Goal: Task Accomplishment & Management: Complete application form

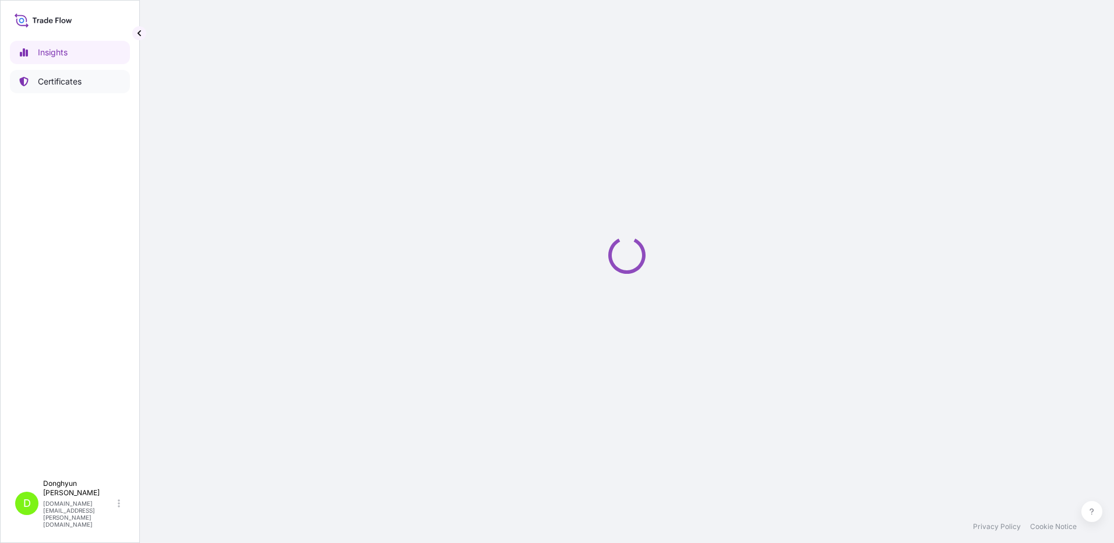
click at [50, 71] on link "Certificates" at bounding box center [70, 81] width 120 height 23
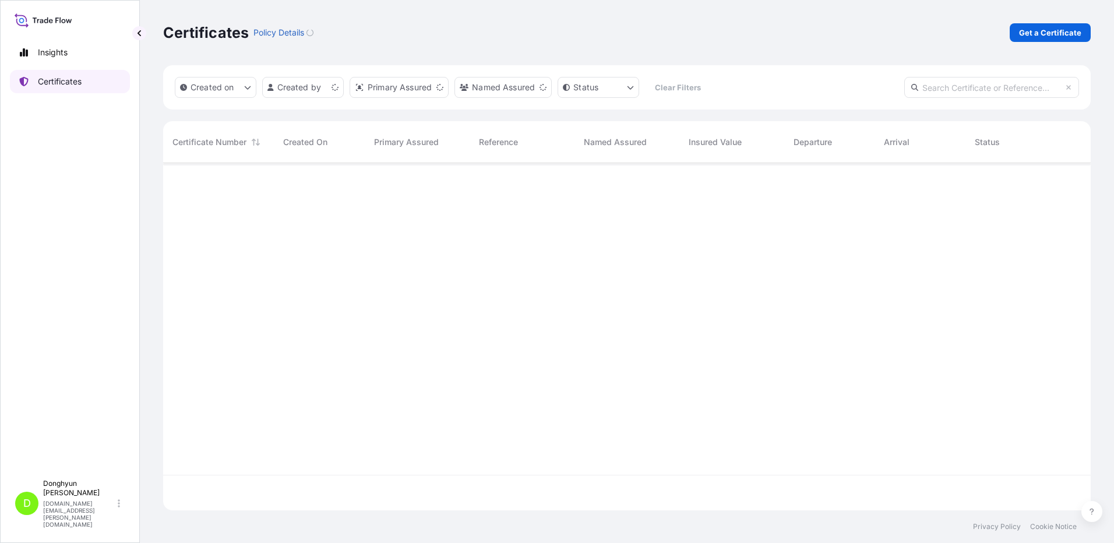
scroll to position [345, 919]
click at [1054, 37] on p "Get a Certificate" at bounding box center [1050, 33] width 62 height 12
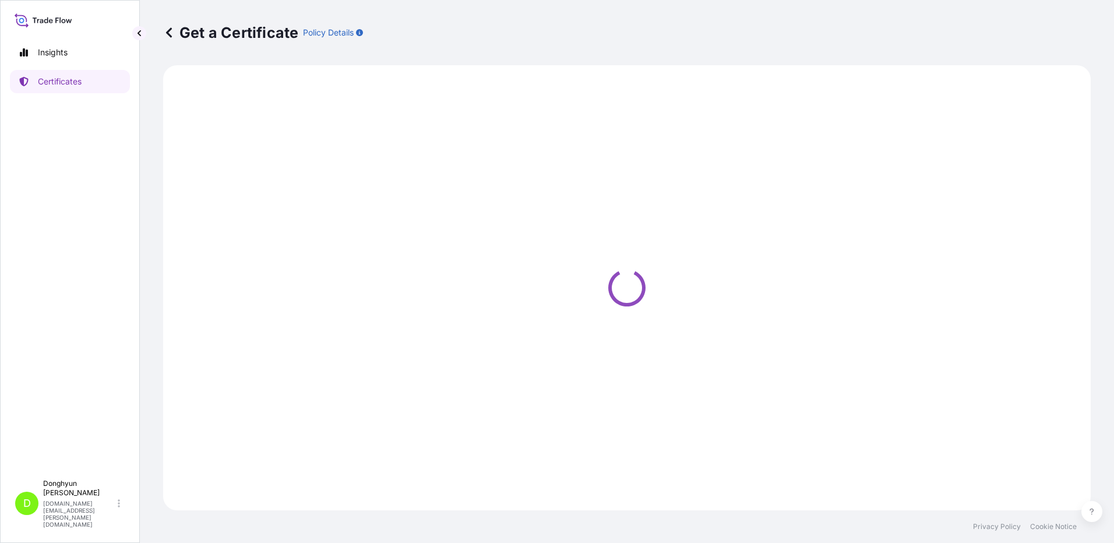
select select "Sea"
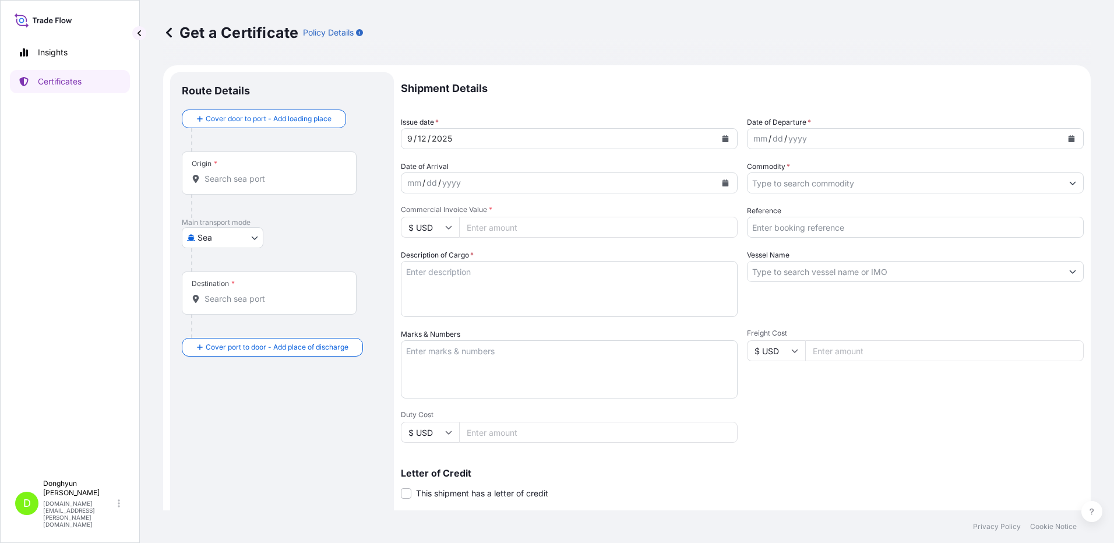
click at [242, 178] on input "Origin *" at bounding box center [274, 179] width 138 height 12
paste input "KWANGYANG"
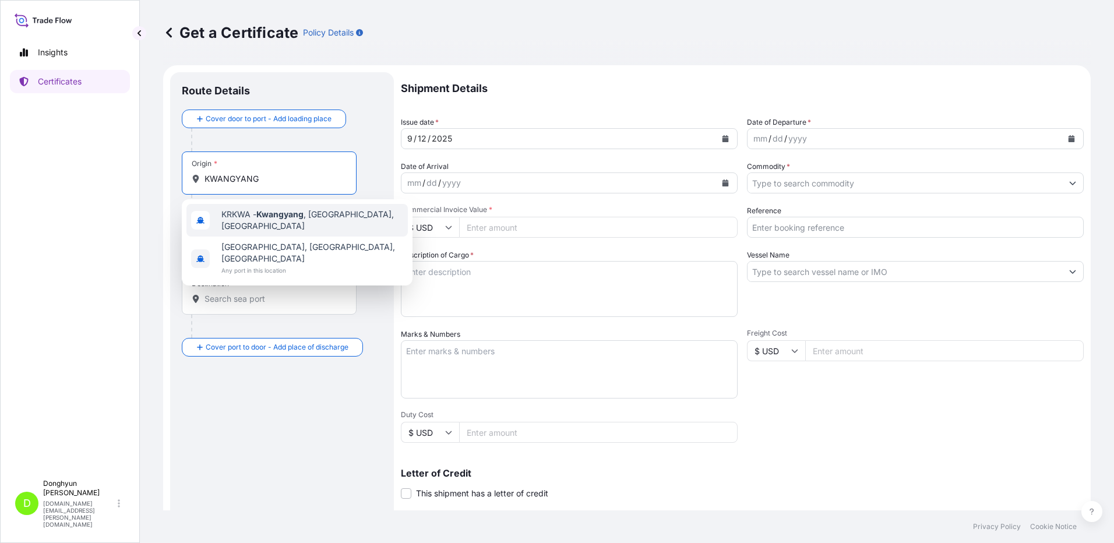
click at [243, 221] on span "KRKWA - [GEOGRAPHIC_DATA] , [GEOGRAPHIC_DATA], [GEOGRAPHIC_DATA]" at bounding box center [312, 220] width 182 height 23
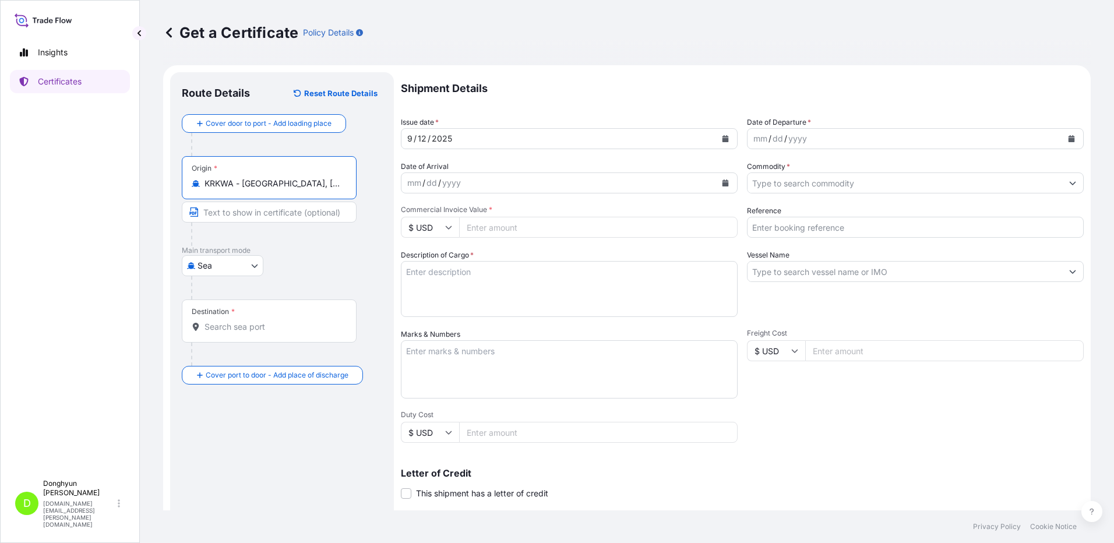
type input "KRKWA - [GEOGRAPHIC_DATA], [GEOGRAPHIC_DATA], [GEOGRAPHIC_DATA]"
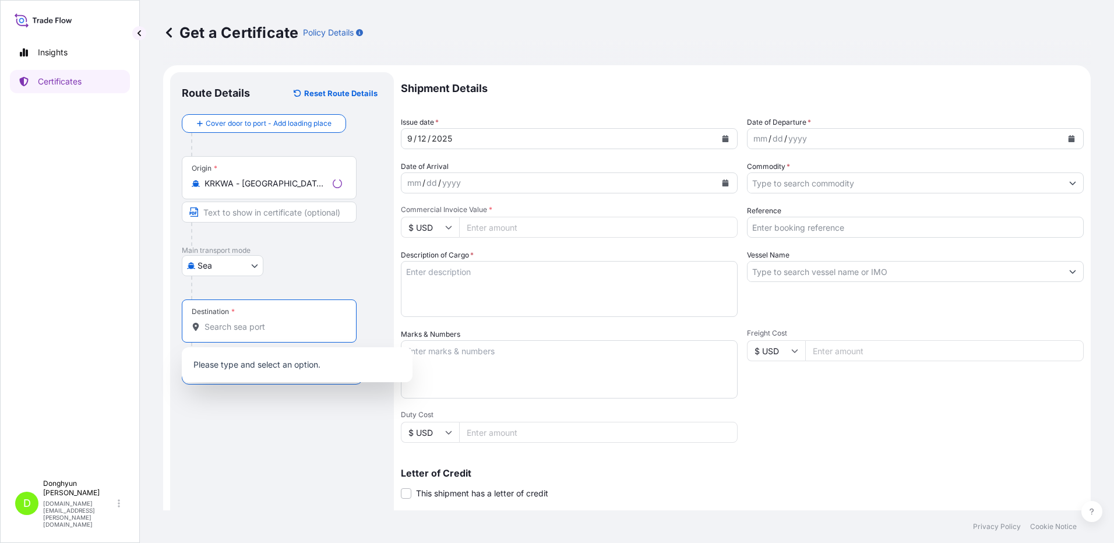
click at [228, 324] on input "Destination *" at bounding box center [274, 327] width 138 height 12
click at [246, 328] on input "Destination * Please select a destination" at bounding box center [274, 327] width 138 height 12
paste input "[GEOGRAPHIC_DATA]"
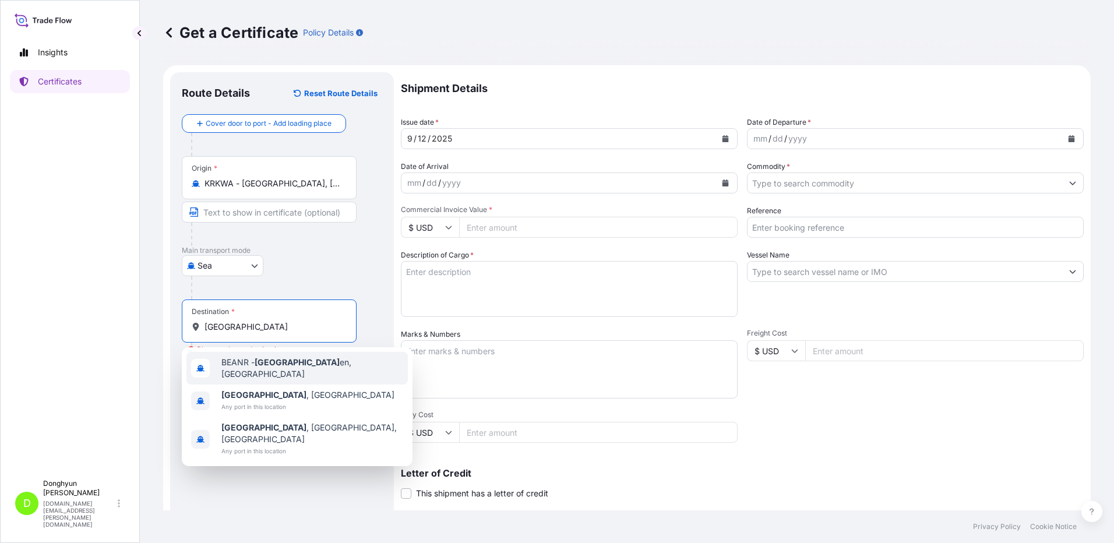
click at [251, 372] on div "BEANR - [GEOGRAPHIC_DATA] en, [GEOGRAPHIC_DATA]" at bounding box center [296, 368] width 221 height 33
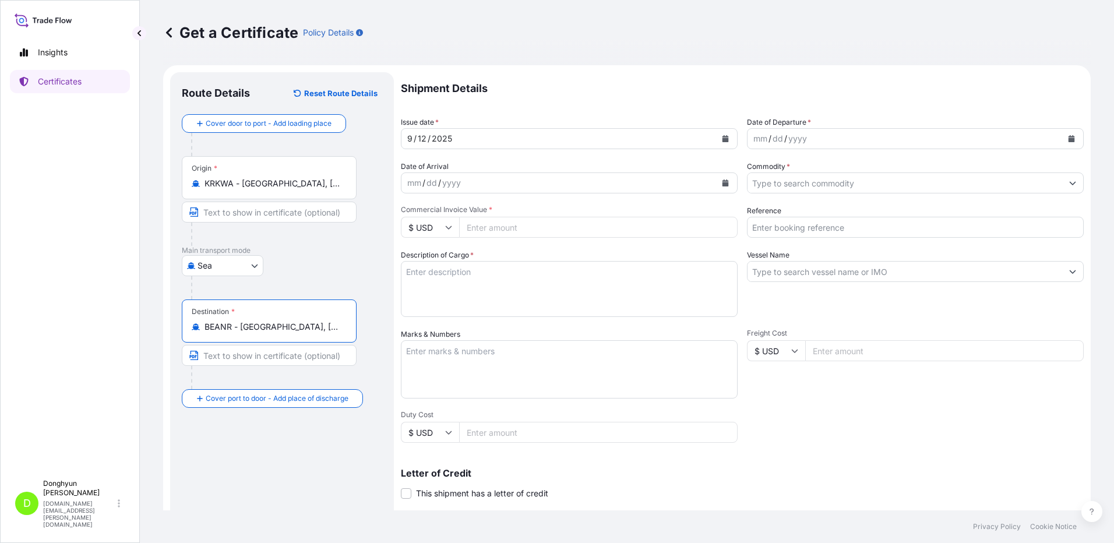
type input "BEANR - [GEOGRAPHIC_DATA], [GEOGRAPHIC_DATA]"
click at [247, 470] on div "Route Details Reset Route Details Cover door to port - Add loading place Place …" at bounding box center [282, 366] width 200 height 565
click at [723, 139] on icon "Calendar" at bounding box center [726, 138] width 6 height 7
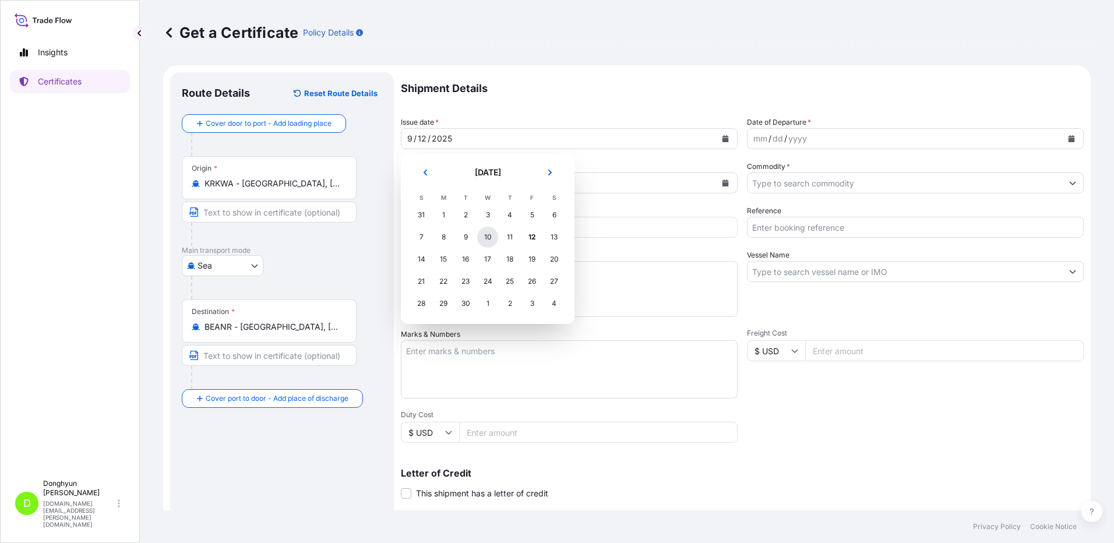
click at [482, 235] on div "10" at bounding box center [487, 237] width 21 height 21
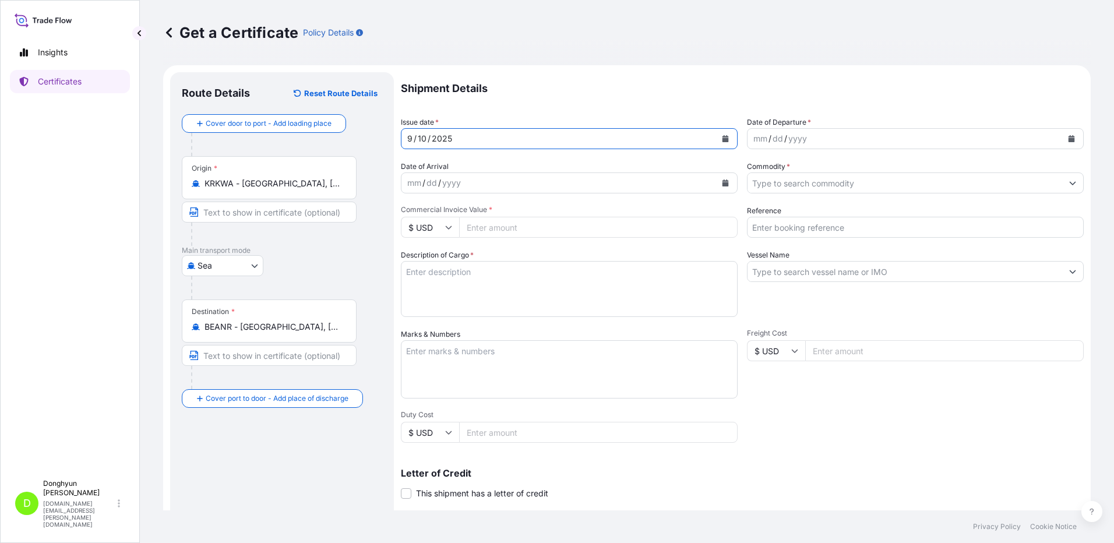
click at [1068, 138] on icon "Calendar" at bounding box center [1071, 138] width 7 height 7
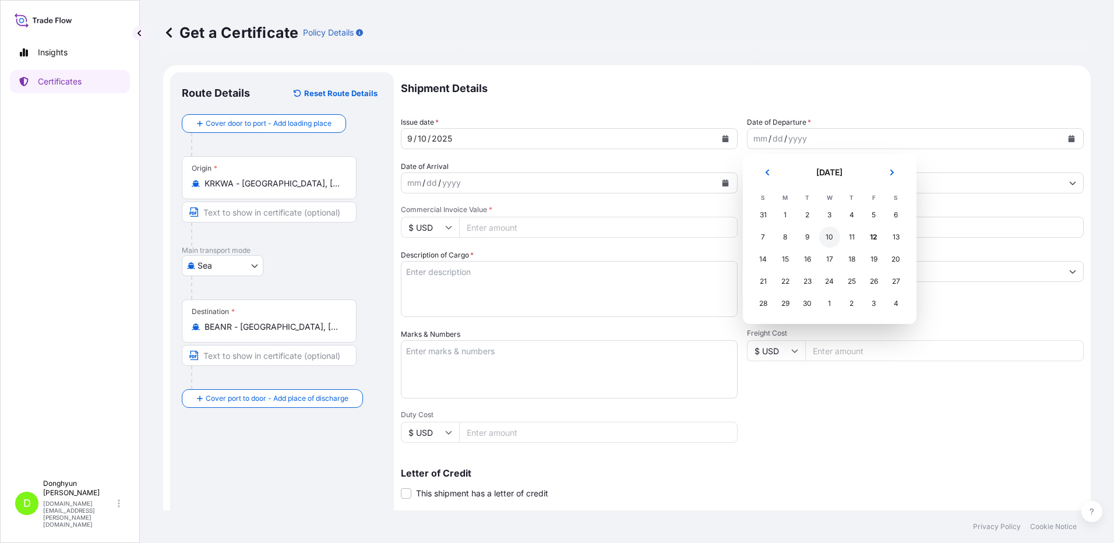
click at [829, 236] on div "10" at bounding box center [829, 237] width 21 height 21
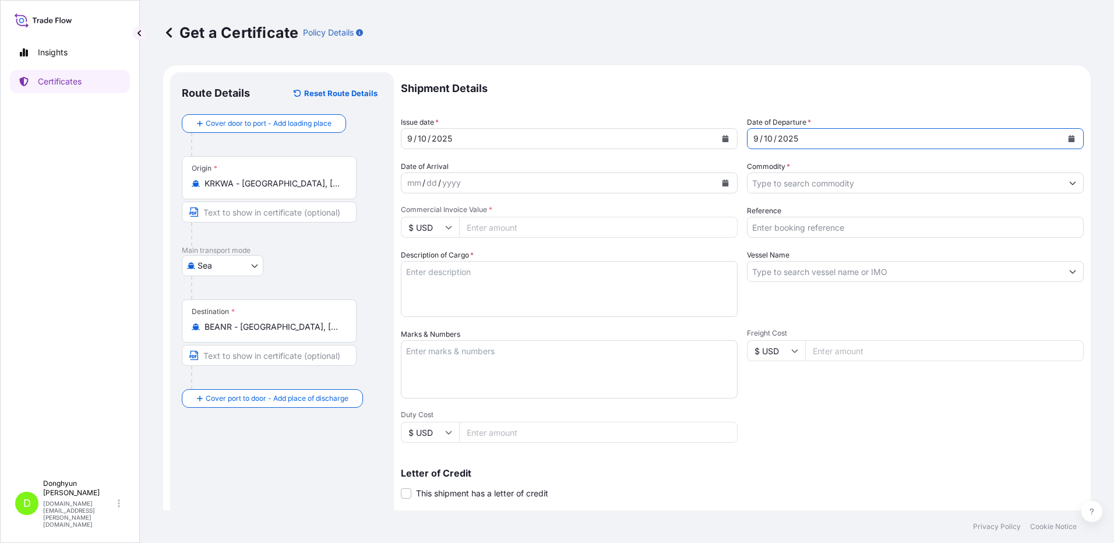
click at [770, 83] on p "Shipment Details" at bounding box center [742, 88] width 683 height 33
click at [815, 189] on input "Commodity *" at bounding box center [905, 182] width 315 height 21
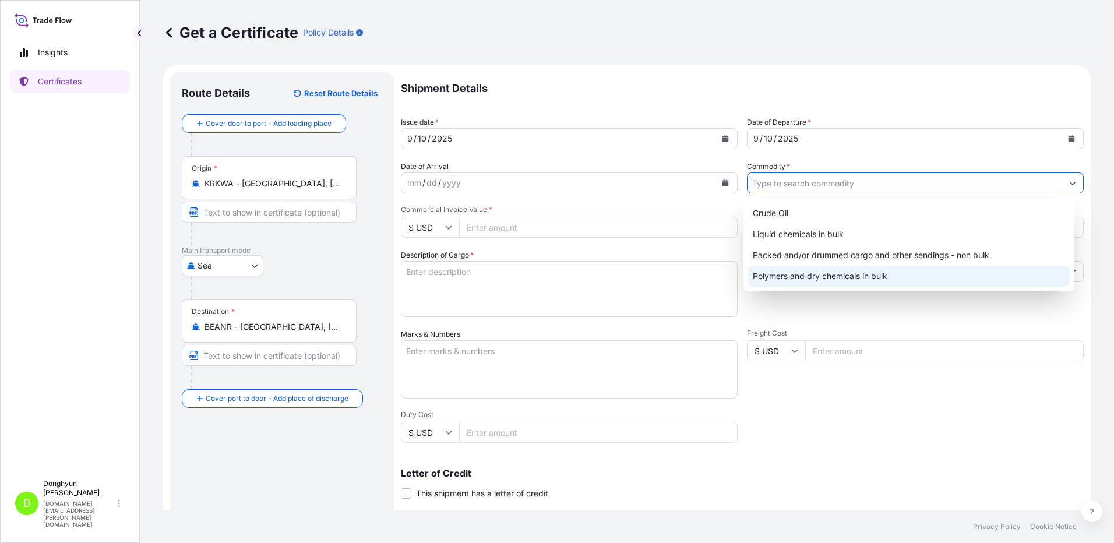
click at [800, 273] on div "Polymers and dry chemicals in bulk" at bounding box center [909, 276] width 322 height 21
type input "Polymers and dry chemicals in bulk"
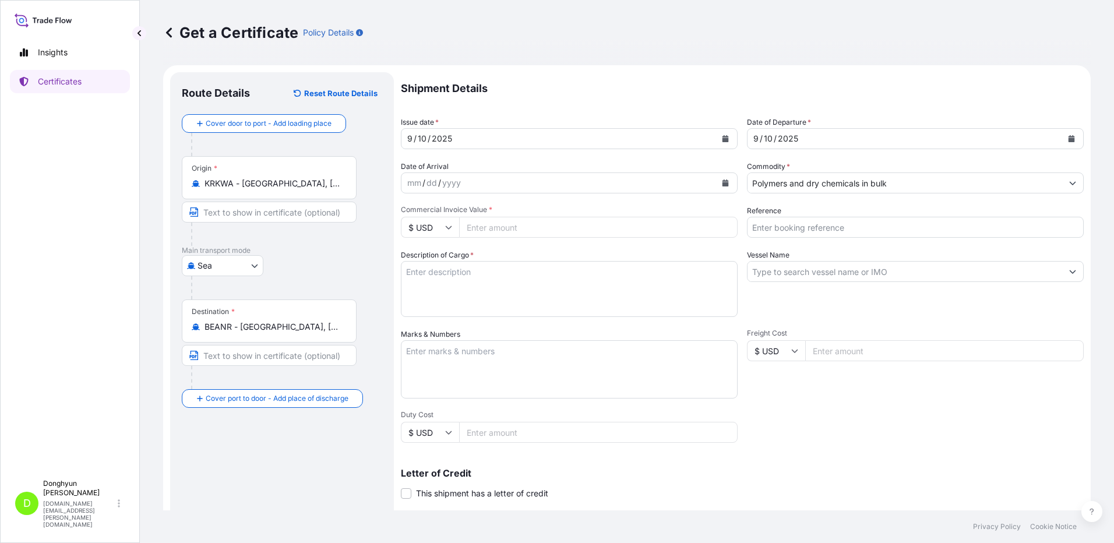
click at [646, 83] on p "Shipment Details" at bounding box center [742, 88] width 683 height 33
click at [763, 228] on input "Reference" at bounding box center [915, 227] width 337 height 21
drag, startPoint x: 801, startPoint y: 228, endPoint x: 726, endPoint y: 170, distance: 94.7
click at [801, 227] on input "Reference" at bounding box center [915, 227] width 337 height 21
paste input "8800130492"
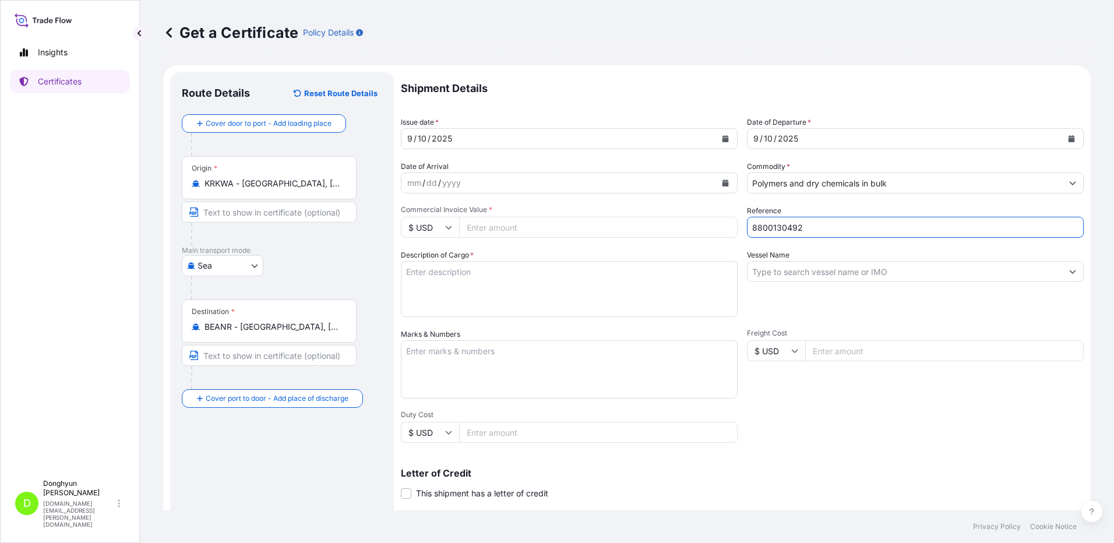
type input "8800130492"
click at [633, 79] on p "Shipment Details" at bounding box center [742, 88] width 683 height 33
click at [495, 229] on input "Commercial Invoice Value *" at bounding box center [598, 227] width 279 height 21
paste input "444996.80"
type input "444996.80"
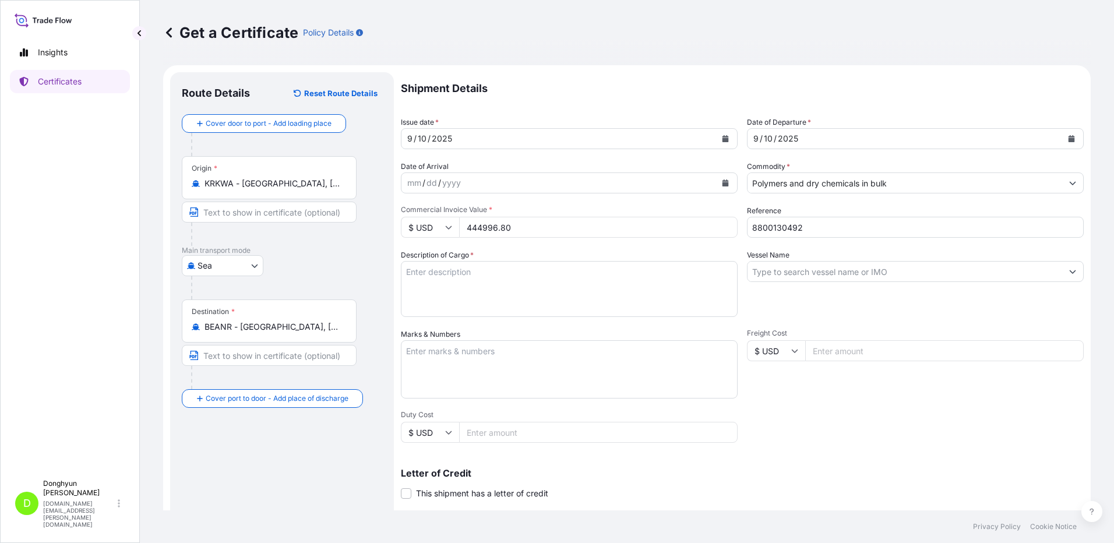
click at [544, 106] on div "Shipment Details Issue date * [DATE] Date of Departure * [DATE] Date of Arrival…" at bounding box center [742, 349] width 683 height 555
click at [802, 274] on input "Vessel Name" at bounding box center [905, 271] width 315 height 21
paste input "HMM AQUAMARINE"
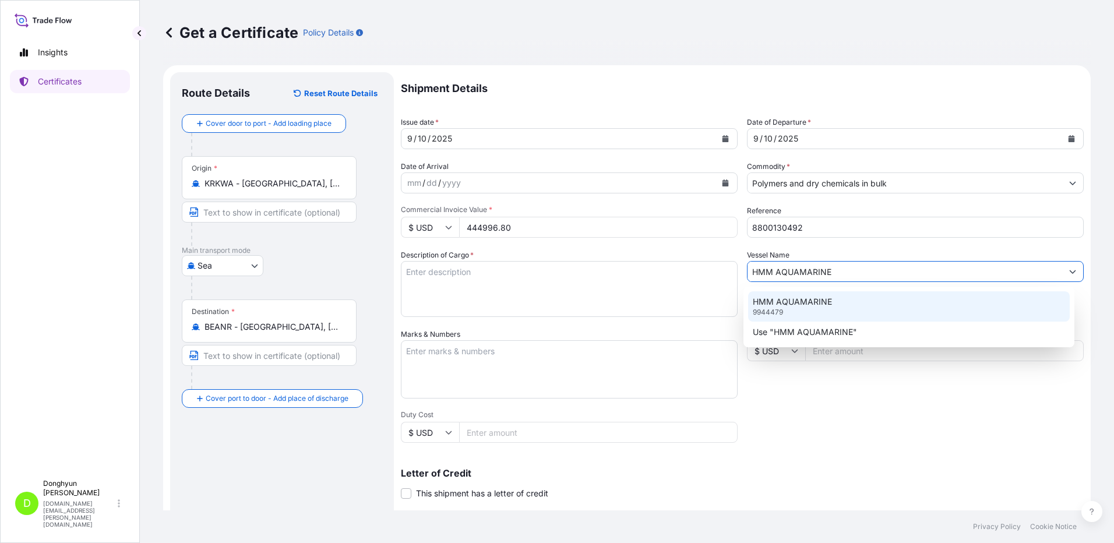
click at [839, 300] on div "HMM AQUAMARINE 9944479" at bounding box center [909, 306] width 322 height 30
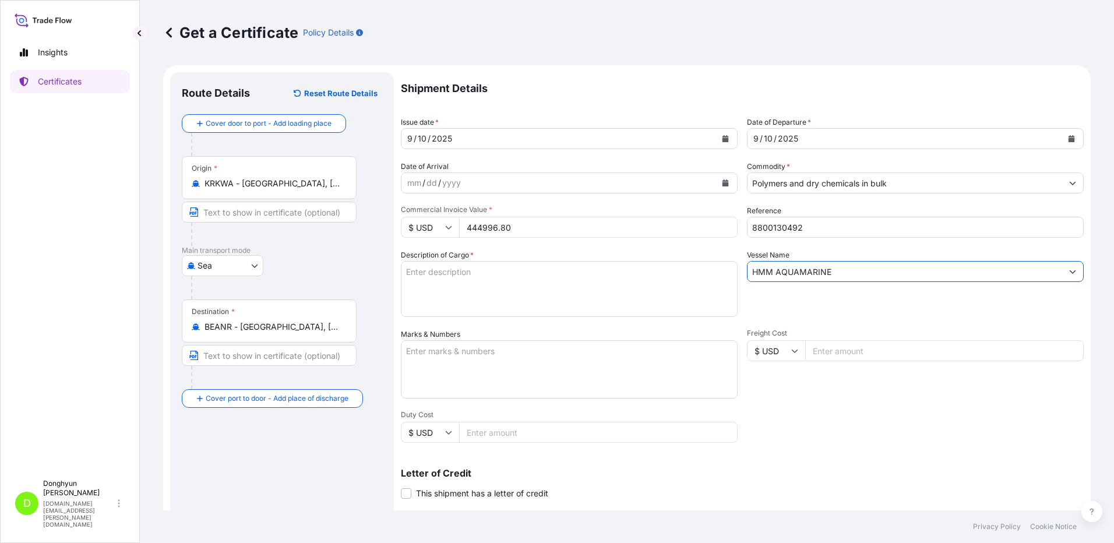
type input "HMM AQUAMARINE"
click at [614, 69] on form "Route Details Reset Route Details Cover door to port - Add loading place Place …" at bounding box center [627, 366] width 928 height 602
click at [474, 361] on textarea "Marks & Numbers" at bounding box center [569, 369] width 337 height 58
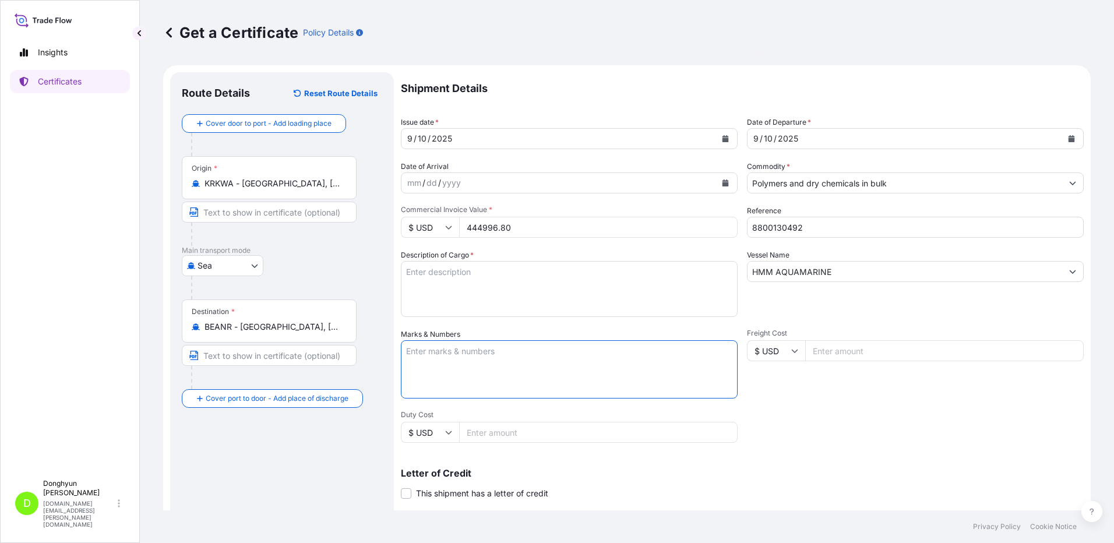
click at [453, 358] on textarea "Marks & Numbers" at bounding box center [569, 369] width 337 height 58
paste textarea "HPP MF650Y PWD BT (PMC) PO 4406018283"
type textarea "HPP MF650Y PWD BT (PMC) PO 4406018283"
click at [561, 81] on p "Shipment Details" at bounding box center [742, 88] width 683 height 33
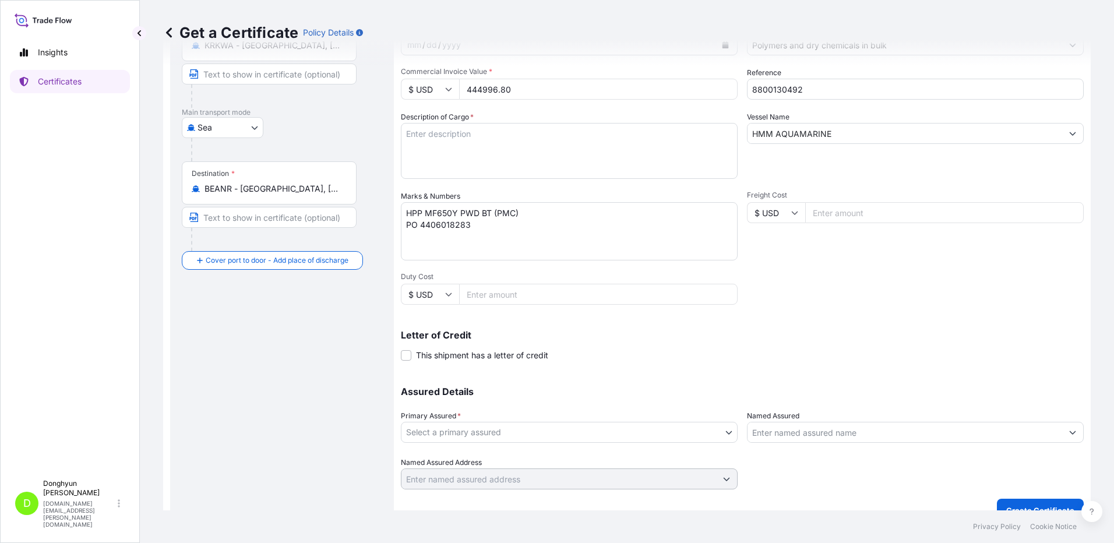
scroll to position [157, 0]
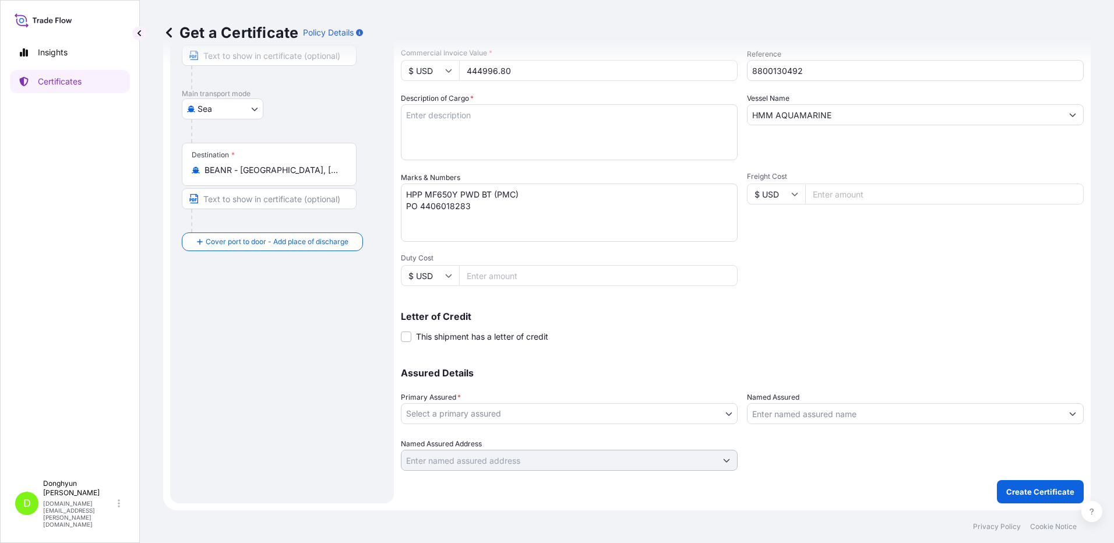
click at [864, 418] on input "Named Assured" at bounding box center [905, 413] width 315 height 21
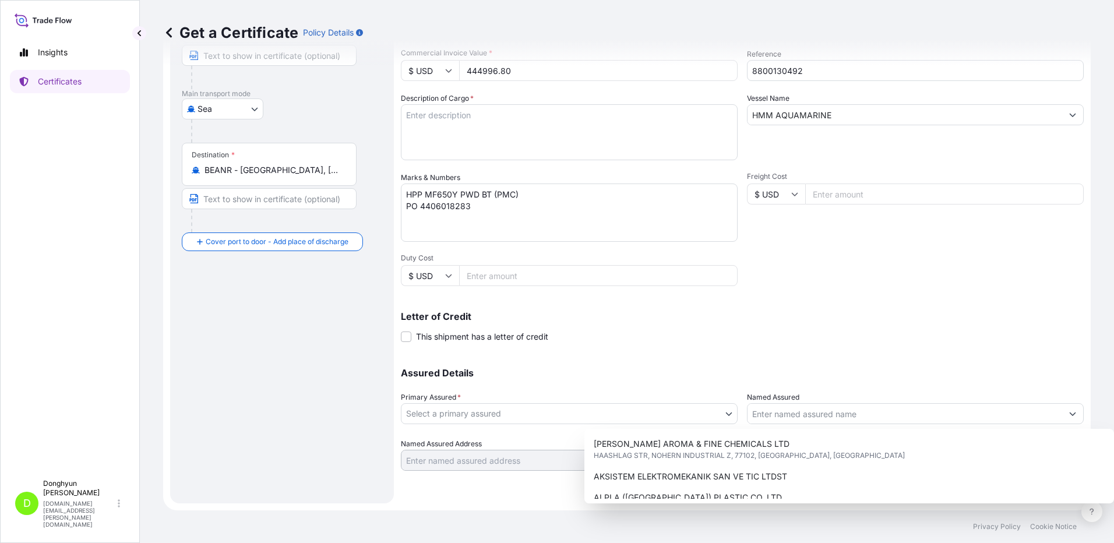
click at [827, 335] on div "Letter of Credit This shipment has a letter of credit Letter of credit * Letter…" at bounding box center [742, 327] width 683 height 31
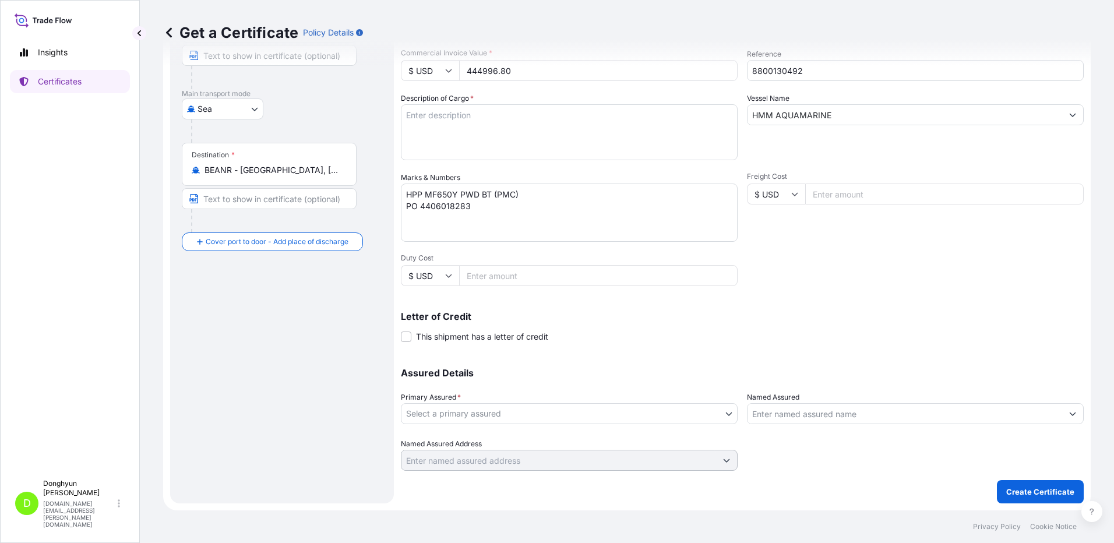
click at [673, 414] on body "15 options available. Insights Certificates D [PERSON_NAME] [DOMAIN_NAME][EMAIL…" at bounding box center [557, 271] width 1114 height 543
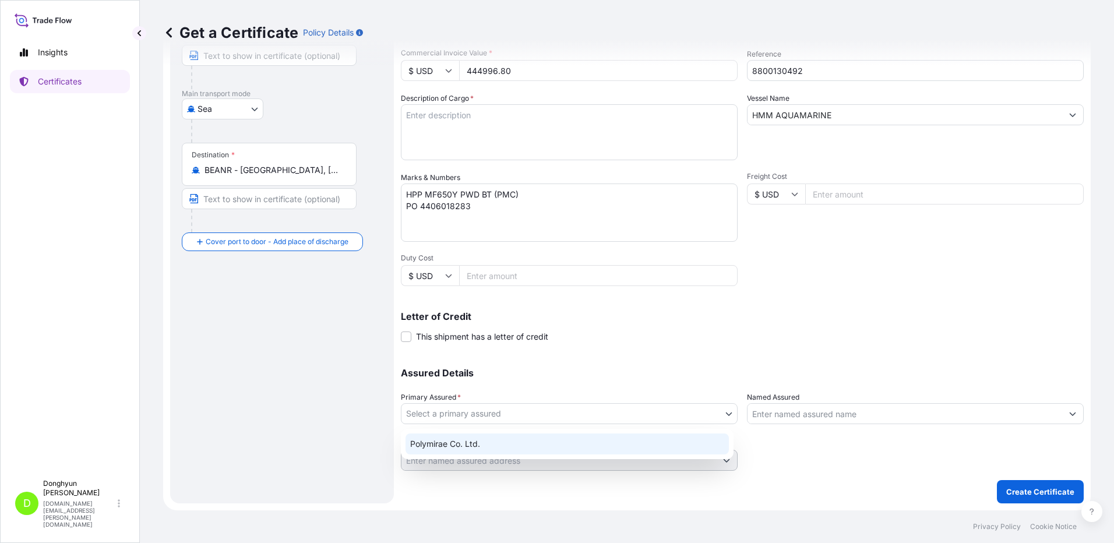
click at [584, 453] on div "Polymirae Co. Ltd." at bounding box center [567, 444] width 323 height 21
select select "32021"
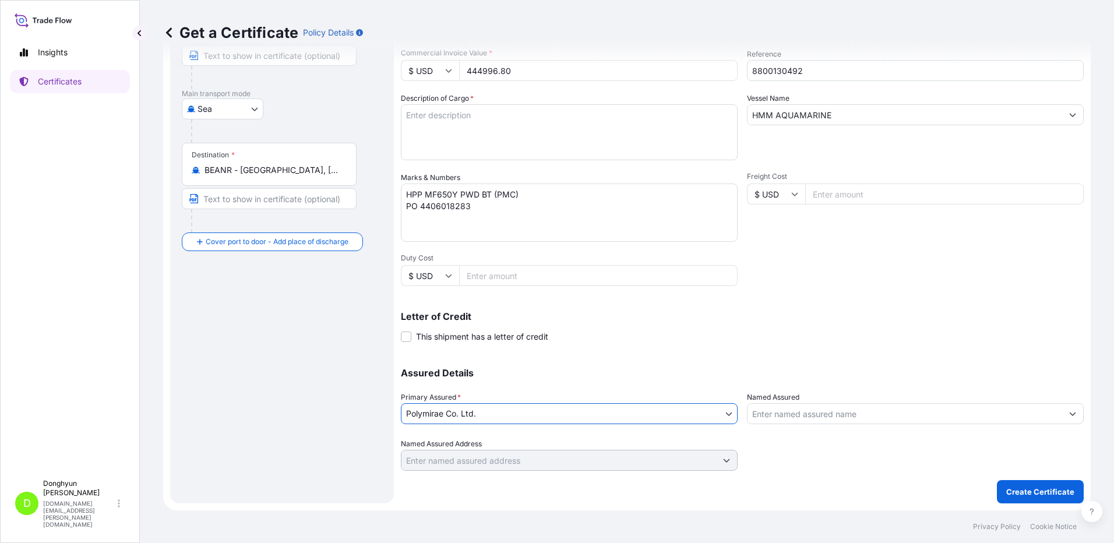
click at [640, 343] on div "Shipment Details Issue date * [DATE] Date of Departure * [DATE] Date of Arrival…" at bounding box center [742, 193] width 683 height 555
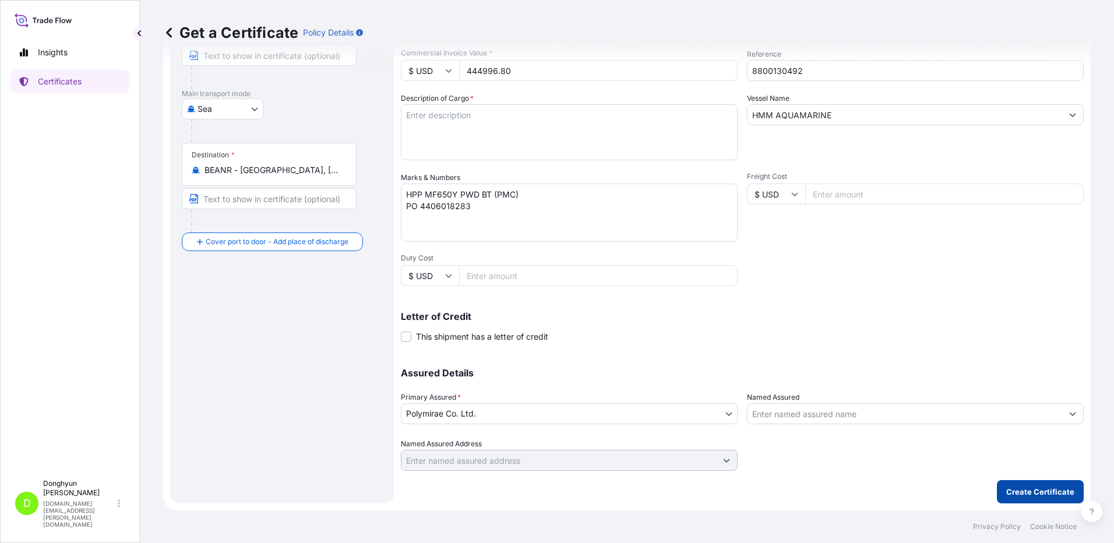
click at [1040, 491] on p "Create Certificate" at bounding box center [1040, 492] width 68 height 12
click at [440, 126] on textarea "Description of Cargo *" at bounding box center [569, 132] width 337 height 56
drag, startPoint x: 495, startPoint y: 213, endPoint x: 394, endPoint y: 193, distance: 102.7
click at [394, 193] on form "Route Details Reset Route Details Cover door to port - Add loading place Place …" at bounding box center [627, 210] width 928 height 602
click at [424, 122] on textarea "Description of Cargo *" at bounding box center [569, 132] width 337 height 56
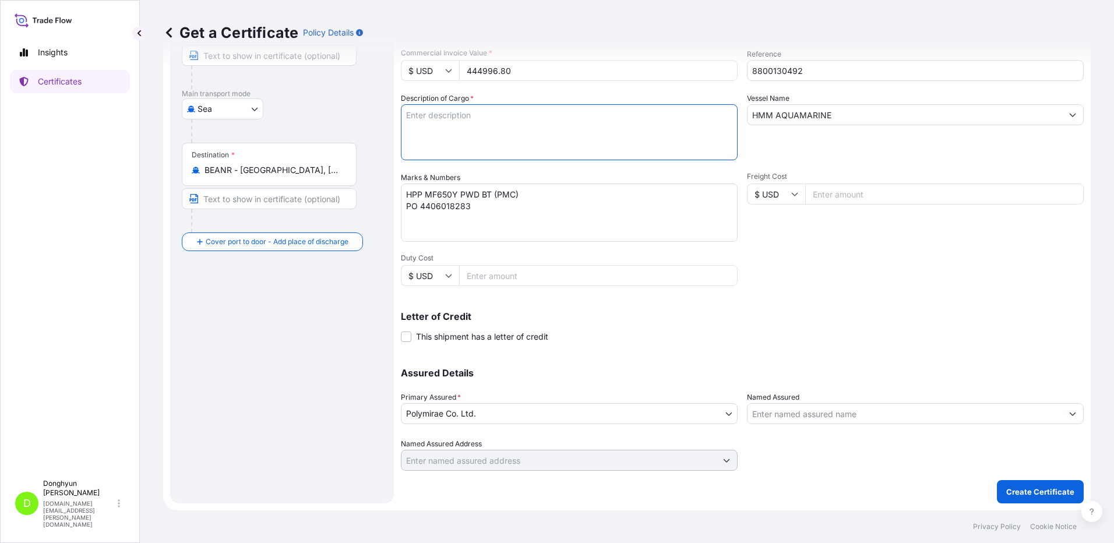
paste textarea "HPP MF650Y PWD BT (PMC) PO 4406018283"
type textarea "HPP MF650Y PWD BT (PMC) PO 4406018283"
drag, startPoint x: 406, startPoint y: 191, endPoint x: 395, endPoint y: 188, distance: 10.9
click at [395, 188] on form "Route Details Reset Route Details Cover door to port - Add loading place Place …" at bounding box center [627, 210] width 928 height 602
click at [879, 276] on div "Shipment Details Issue date * [DATE] Date of Departure * [DATE] Date of Arrival…" at bounding box center [742, 193] width 683 height 555
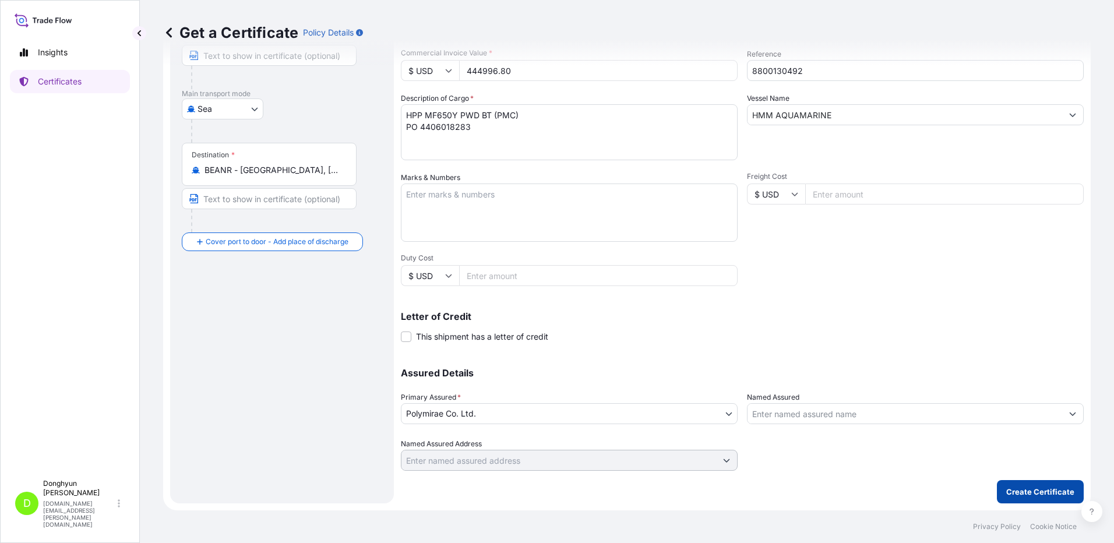
click at [1034, 497] on p "Create Certificate" at bounding box center [1040, 492] width 68 height 12
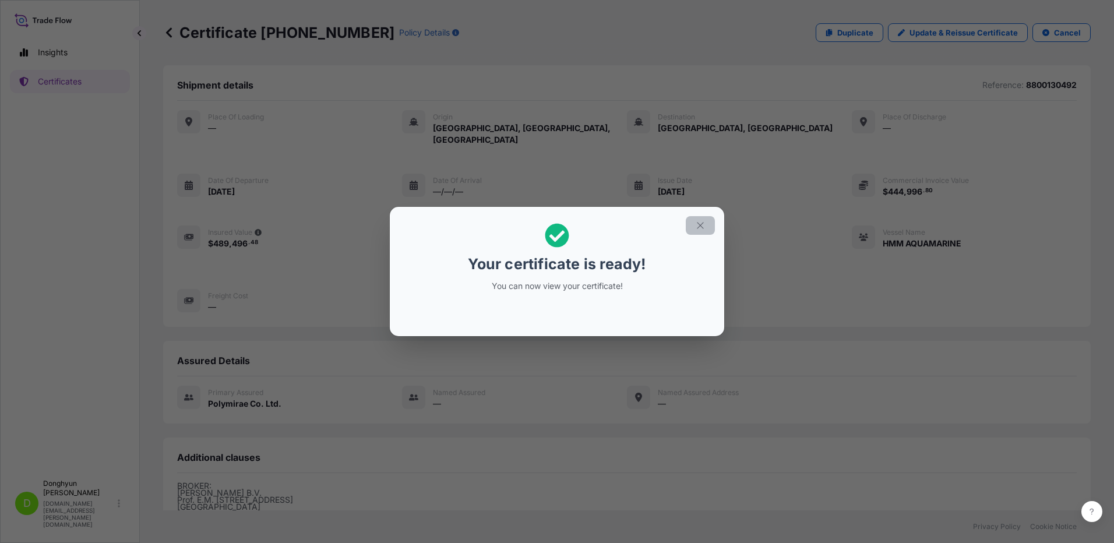
click at [700, 226] on icon "button" at bounding box center [700, 225] width 10 height 10
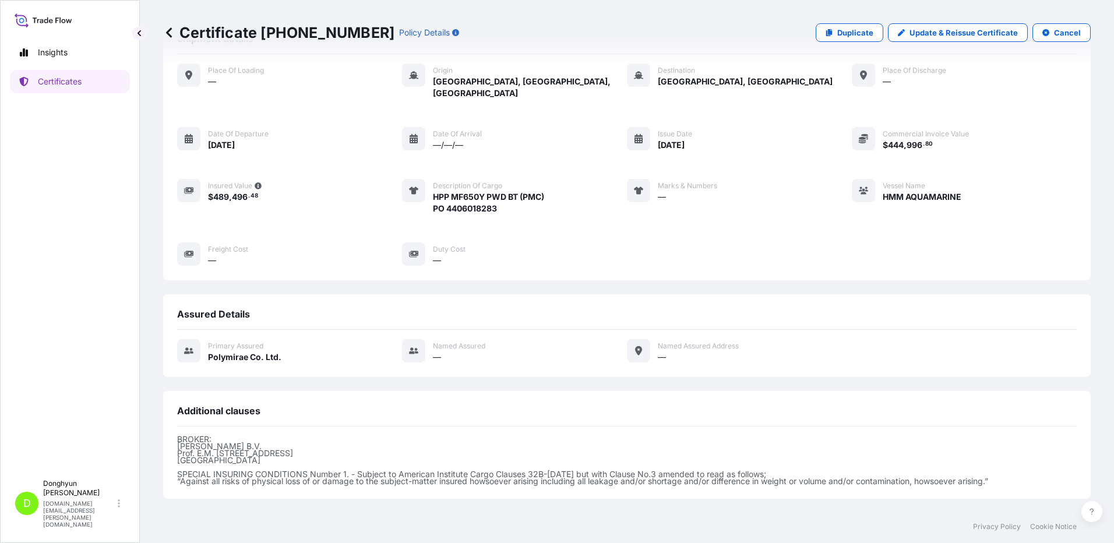
scroll to position [146, 0]
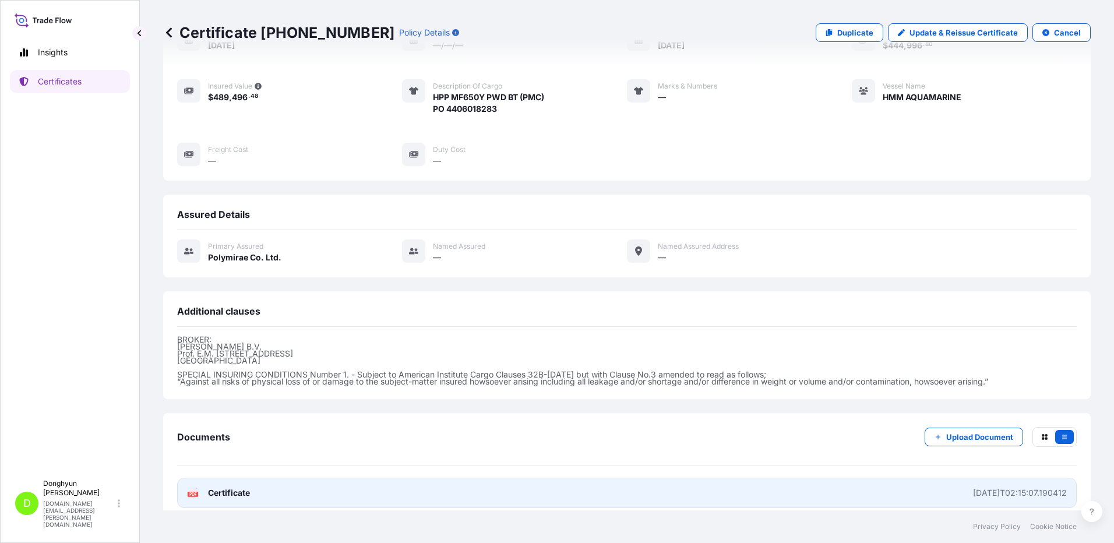
click at [244, 487] on span "Certificate" at bounding box center [229, 493] width 42 height 12
